Goal: Find specific page/section: Find specific page/section

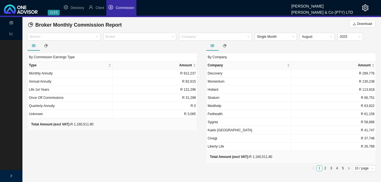
drag, startPoint x: 0, startPoint y: 0, endPoint x: 214, endPoint y: 25, distance: 215.2
click at [214, 25] on div "Broker Monthly Commission Report Download" at bounding box center [201, 24] width 347 height 11
click at [120, 8] on span "Commission" at bounding box center [125, 8] width 19 height 4
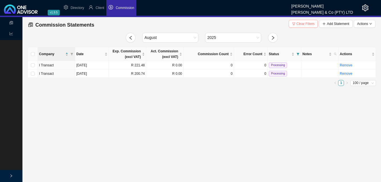
click at [306, 25] on span "Clear Filters" at bounding box center [305, 24] width 18 height 6
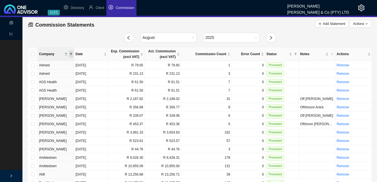
click at [71, 53] on icon "filter" at bounding box center [71, 54] width 3 height 3
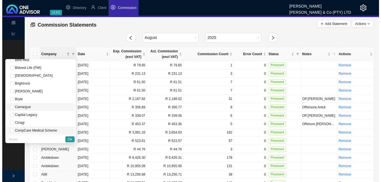
scroll to position [56, 0]
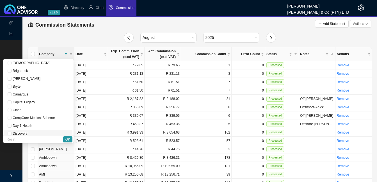
click at [27, 132] on span "Discovery" at bounding box center [20, 134] width 16 height 4
checkbox input "true"
click at [69, 141] on span "OK" at bounding box center [67, 140] width 5 height 6
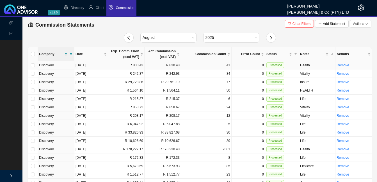
click at [116, 66] on td "R 830.43" at bounding box center [126, 65] width 36 height 8
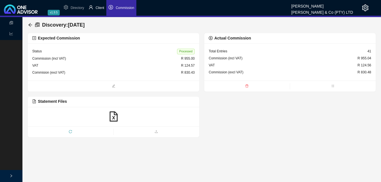
click at [103, 8] on span "Client" at bounding box center [100, 8] width 9 height 4
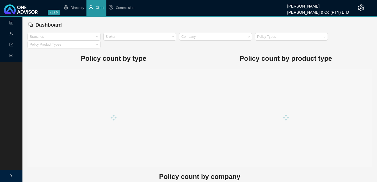
click at [103, 8] on span "Client" at bounding box center [100, 8] width 9 height 4
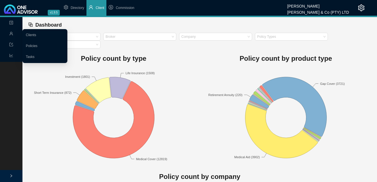
click at [30, 33] on link "Clients" at bounding box center [31, 35] width 10 height 4
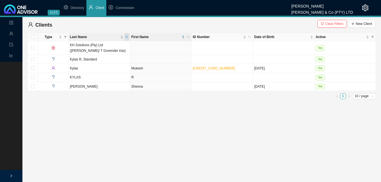
click at [126, 38] on icon "search" at bounding box center [127, 37] width 3 height 3
click at [333, 23] on span "Clear Filters" at bounding box center [334, 24] width 18 height 6
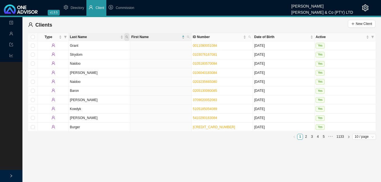
click at [128, 38] on icon "search" at bounding box center [126, 37] width 3 height 3
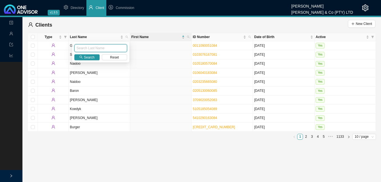
click at [100, 49] on input "text" at bounding box center [100, 48] width 53 height 8
click at [85, 56] on span "Search" at bounding box center [89, 58] width 11 height 6
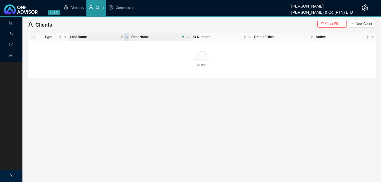
click at [127, 37] on icon "search" at bounding box center [126, 37] width 3 height 3
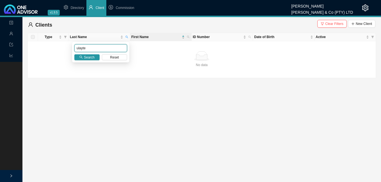
click at [111, 48] on input "ulayte" at bounding box center [100, 48] width 53 height 8
drag, startPoint x: 109, startPoint y: 48, endPoint x: 78, endPoint y: 41, distance: 32.1
click at [78, 41] on body "v1.9.5 [PERSON_NAME] & Co (PTY) LTD Directory Client Commission Landing Managem…" at bounding box center [190, 91] width 381 height 182
type input "u"
type input "ulyate"
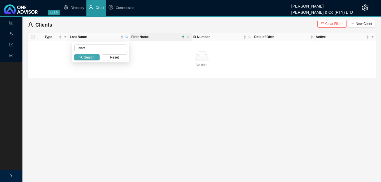
click at [91, 58] on span "Search" at bounding box center [89, 58] width 11 height 6
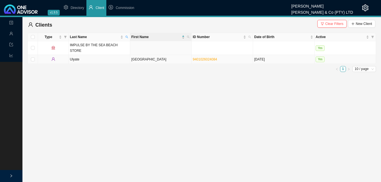
click at [132, 57] on td "[GEOGRAPHIC_DATA]" at bounding box center [160, 59] width 61 height 9
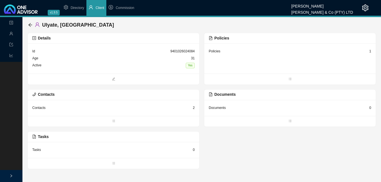
click at [370, 52] on div "1" at bounding box center [370, 52] width 2 height 6
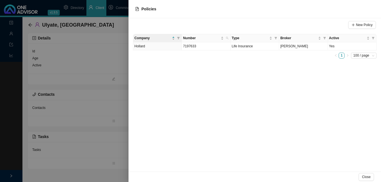
click at [92, 158] on div at bounding box center [190, 91] width 381 height 182
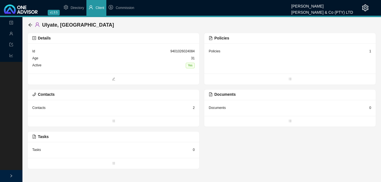
click at [370, 52] on div "1" at bounding box center [370, 52] width 2 height 6
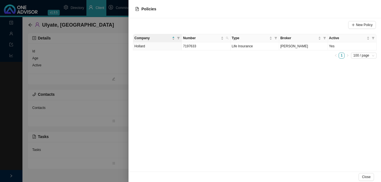
click at [115, 139] on div at bounding box center [190, 91] width 381 height 182
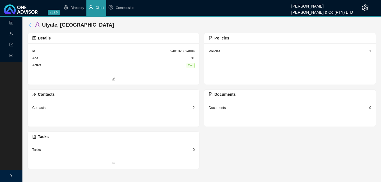
click at [29, 24] on icon "arrow-left" at bounding box center [30, 25] width 4 height 4
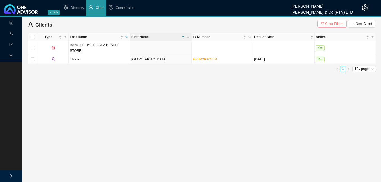
click at [337, 23] on span "Clear Filters" at bounding box center [334, 24] width 18 height 6
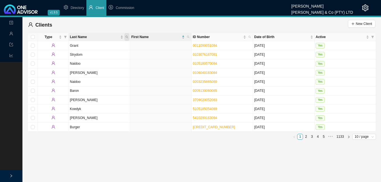
click at [128, 36] on span "Last Name" at bounding box center [126, 37] width 5 height 8
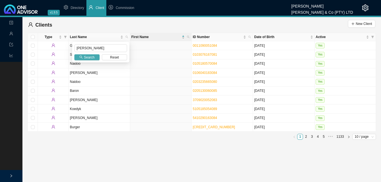
type input "[PERSON_NAME]"
click at [80, 56] on icon "search" at bounding box center [80, 57] width 3 height 3
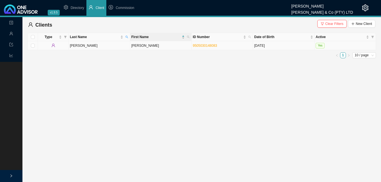
click at [173, 47] on td "[PERSON_NAME]" at bounding box center [160, 45] width 61 height 9
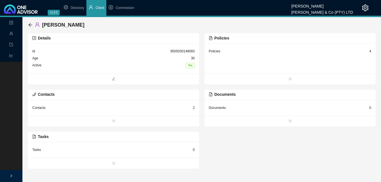
click at [370, 51] on div "4" at bounding box center [370, 52] width 2 height 6
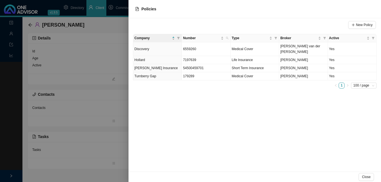
click at [72, 57] on div at bounding box center [190, 91] width 381 height 182
